Goal: Download file/media

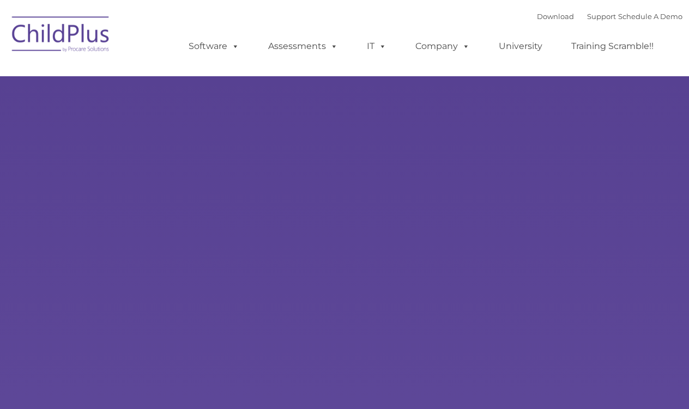
type input ""
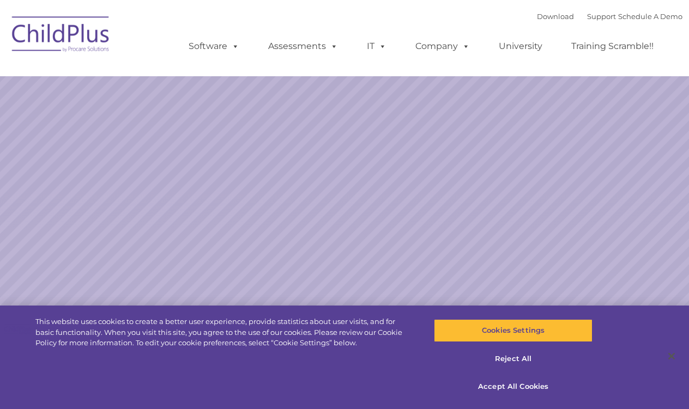
select select "MEDIUM"
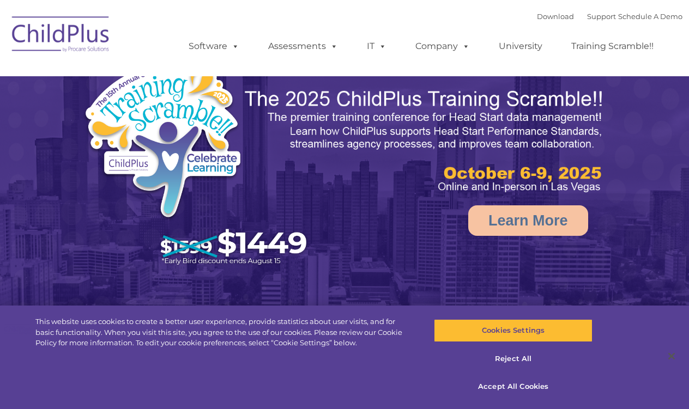
select select "MEDIUM"
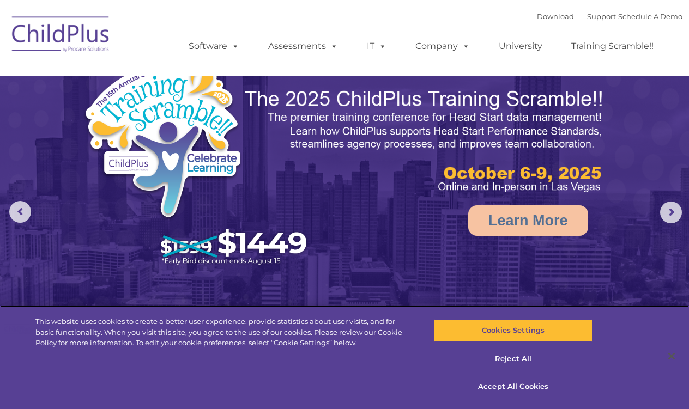
select select "MEDIUM"
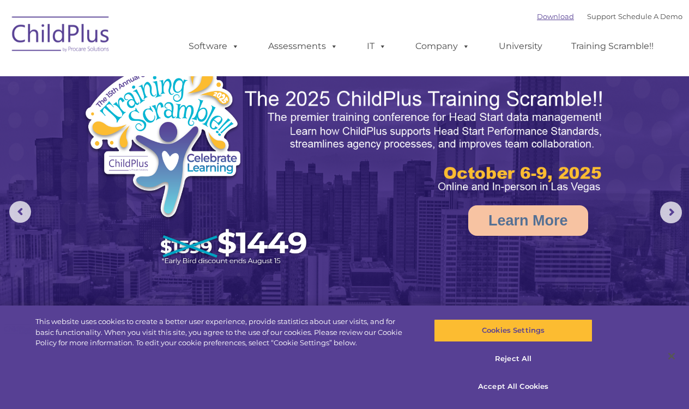
click at [537, 17] on link "Download" at bounding box center [555, 16] width 37 height 9
